Goal: Task Accomplishment & Management: Use online tool/utility

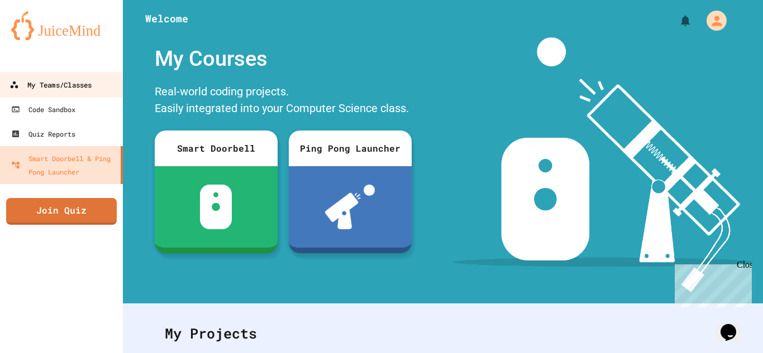
click at [71, 78] on div "My Teams/Classes" at bounding box center [50, 85] width 82 height 14
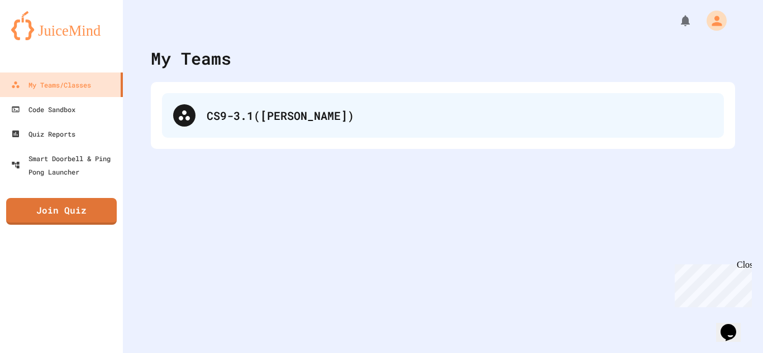
click at [211, 125] on div "CS9-3.1([PERSON_NAME])" at bounding box center [443, 115] width 562 height 45
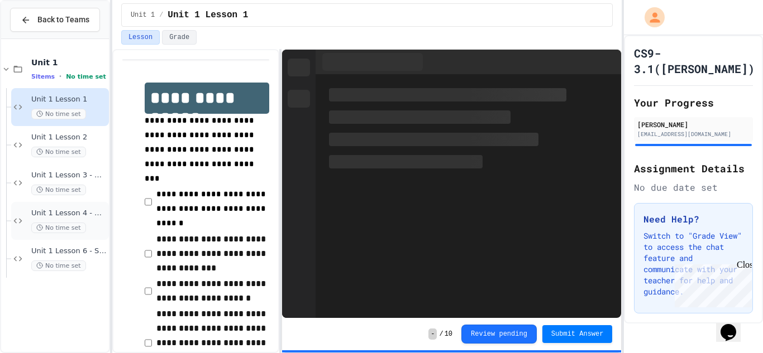
click at [93, 216] on span "Unit 1 Lesson 4 - Headlines Lab" at bounding box center [68, 213] width 75 height 9
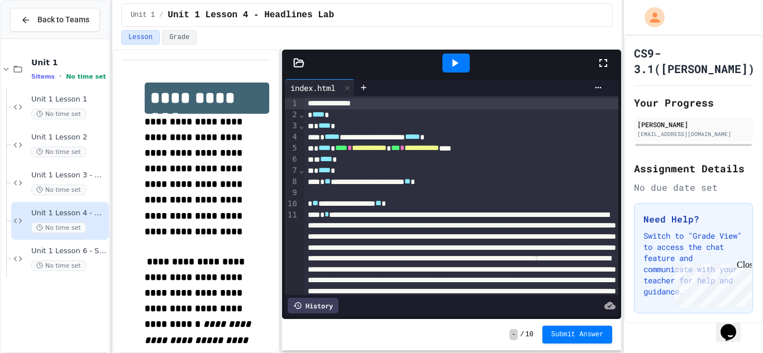
click at [448, 66] on icon at bounding box center [454, 62] width 13 height 13
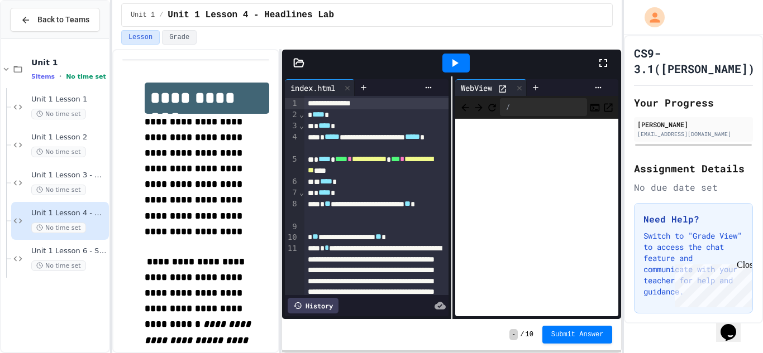
click at [606, 63] on icon at bounding box center [602, 62] width 13 height 13
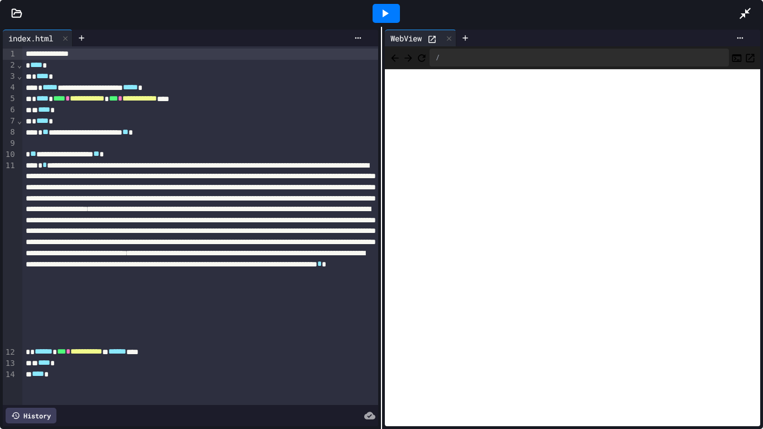
click at [18, 11] on icon at bounding box center [16, 13] width 11 height 11
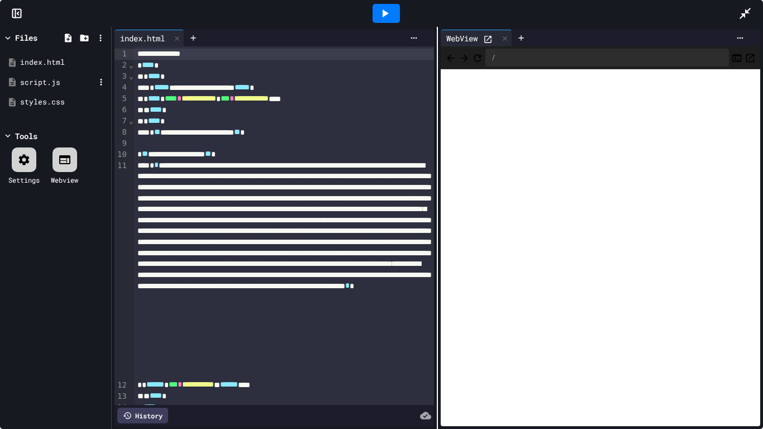
click at [50, 79] on div "script.js" at bounding box center [57, 82] width 75 height 11
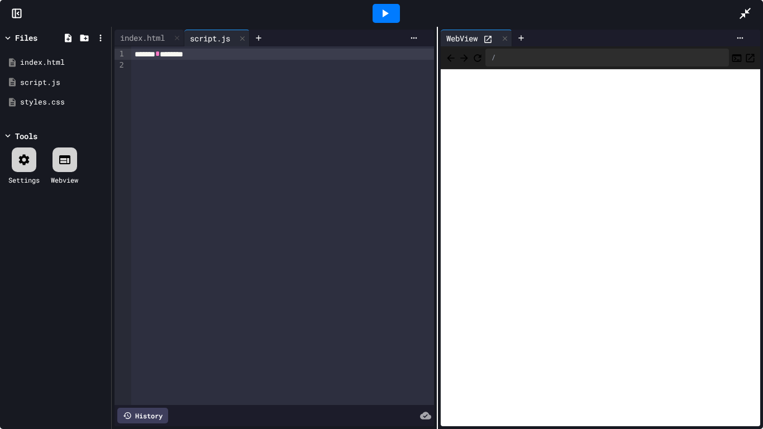
click at [213, 56] on div "******* * ********" at bounding box center [282, 54] width 303 height 11
click at [395, 10] on div at bounding box center [385, 13] width 27 height 19
click at [155, 34] on div "index.html" at bounding box center [142, 38] width 56 height 12
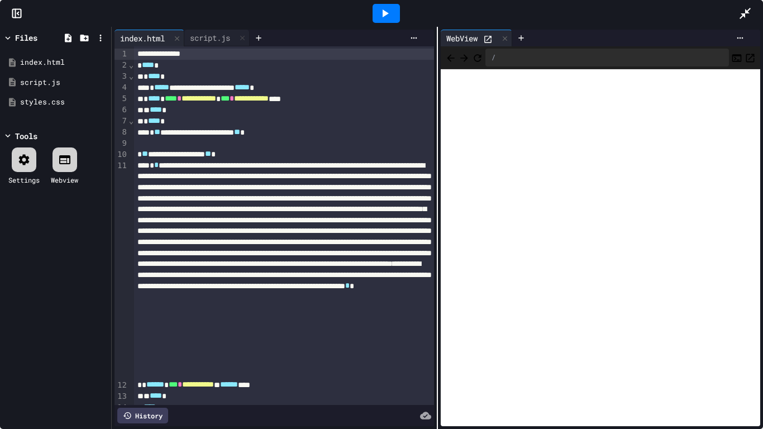
click at [489, 41] on icon at bounding box center [487, 39] width 9 height 9
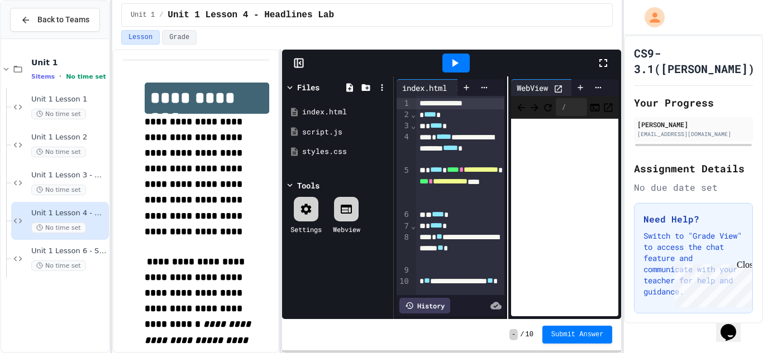
click at [601, 66] on icon at bounding box center [603, 63] width 8 height 8
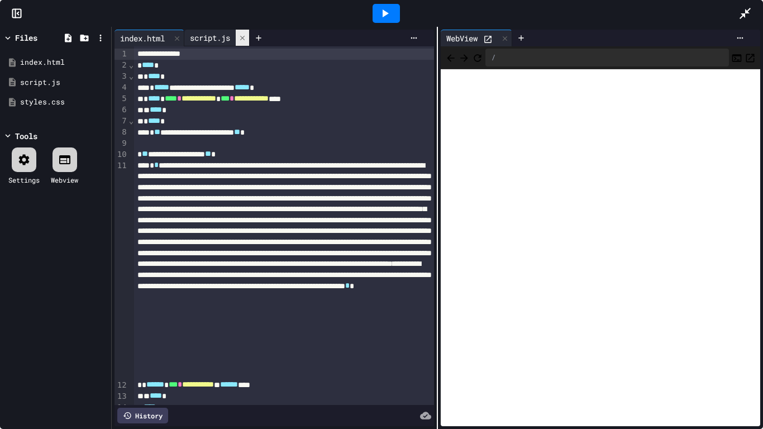
click at [244, 39] on icon at bounding box center [242, 38] width 8 height 8
click at [743, 40] on icon at bounding box center [739, 38] width 9 height 9
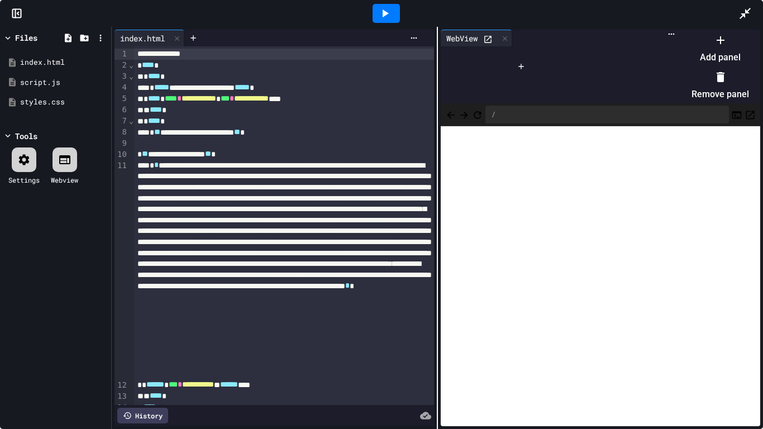
click at [719, 80] on li "Remove panel" at bounding box center [720, 86] width 58 height 36
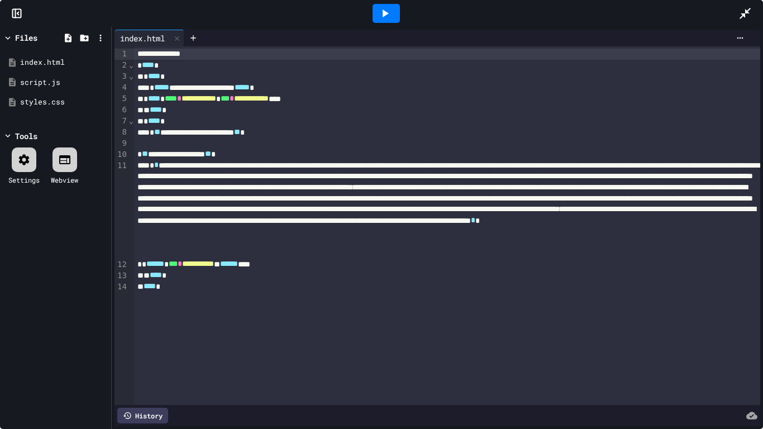
click at [381, 15] on icon at bounding box center [384, 13] width 13 height 13
